Goal: Find specific page/section: Find specific page/section

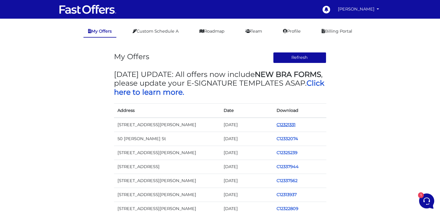
click at [285, 125] on link "C12321331" at bounding box center [286, 124] width 19 height 5
